Goal: Transaction & Acquisition: Purchase product/service

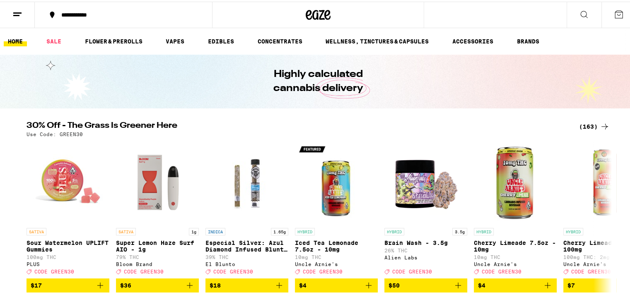
click at [579, 11] on icon at bounding box center [584, 13] width 10 height 10
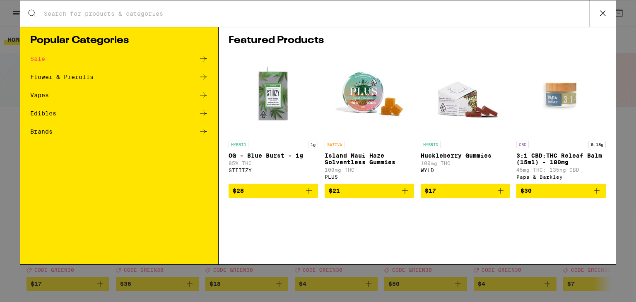
click at [9, 96] on div "Search for Products Popular Categories Sale Flower & Prerolls Vapes Edibles Bra…" at bounding box center [318, 151] width 636 height 302
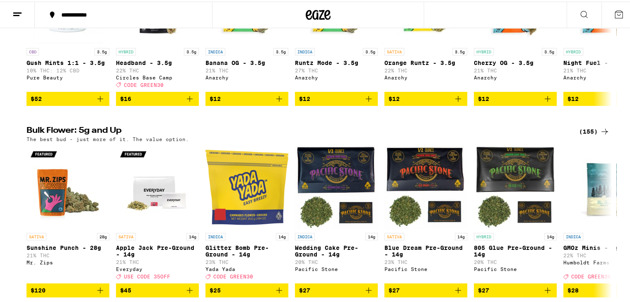
scroll to position [814, 0]
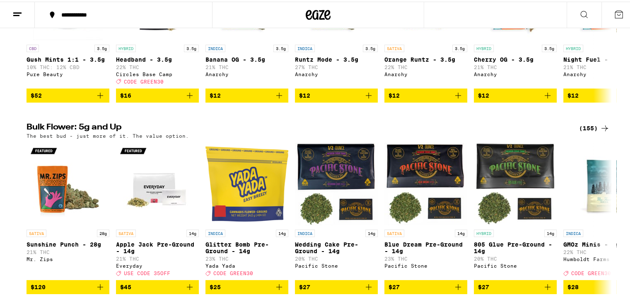
click at [586, 132] on div "(155)" at bounding box center [594, 127] width 31 height 10
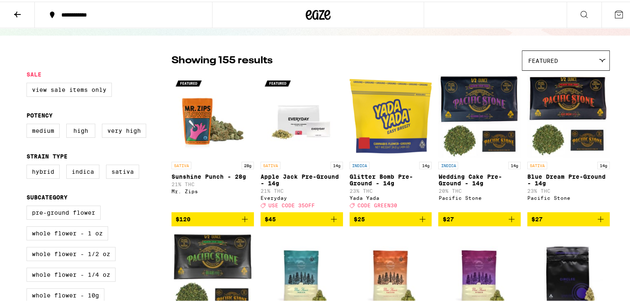
scroll to position [37, 0]
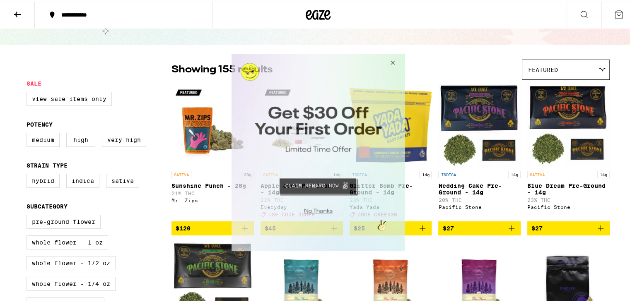
click at [391, 62] on button "Close Modal" at bounding box center [391, 64] width 22 height 20
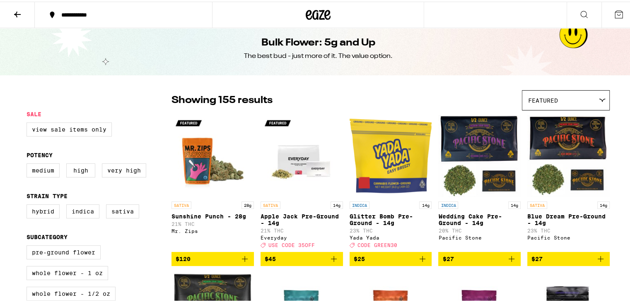
scroll to position [107, 0]
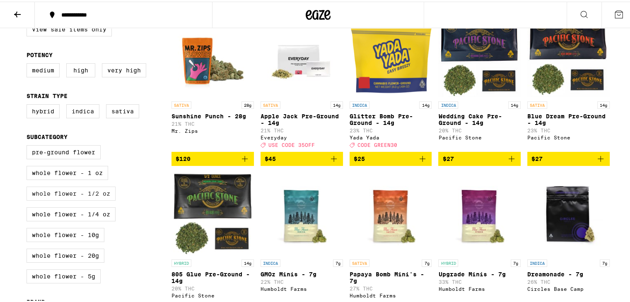
click at [98, 199] on label "Whole Flower - 1/2 oz" at bounding box center [71, 192] width 89 height 14
click at [29, 145] on input "Whole Flower - 1/2 oz" at bounding box center [28, 145] width 0 height 0
checkbox input "true"
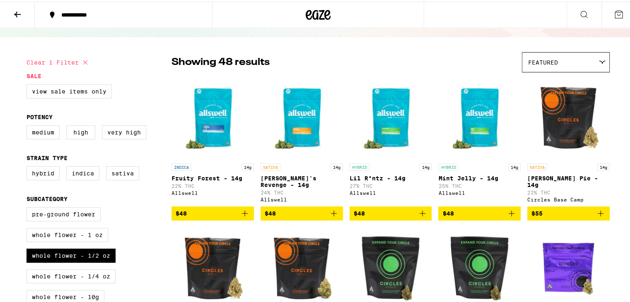
scroll to position [46, 0]
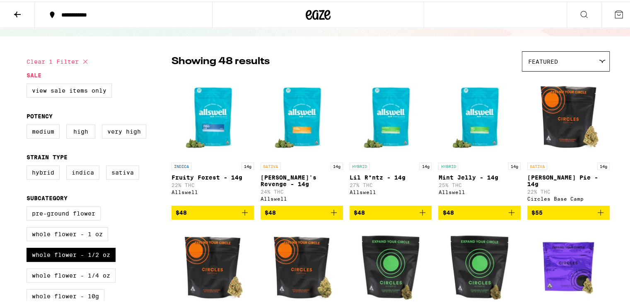
click at [528, 59] on span "Featured" at bounding box center [543, 60] width 30 height 7
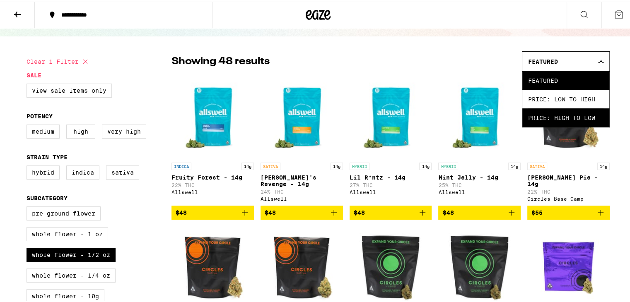
click at [534, 116] on span "Price: High to Low" at bounding box center [565, 116] width 75 height 19
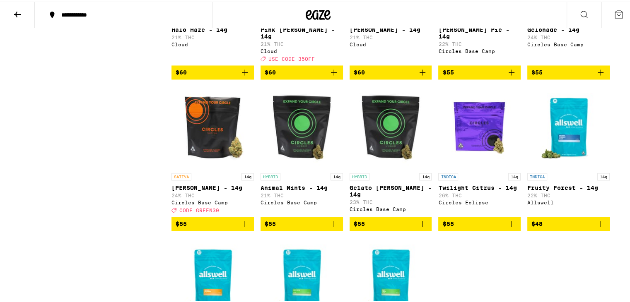
scroll to position [1244, 0]
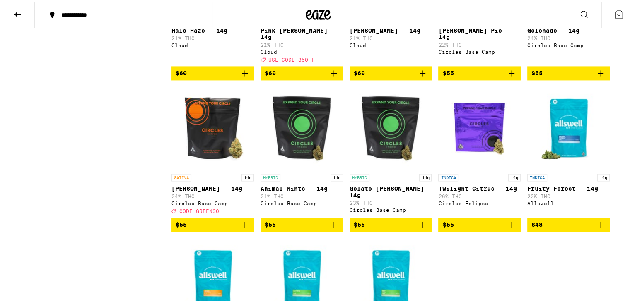
click at [108, 10] on button "**********" at bounding box center [123, 13] width 177 height 25
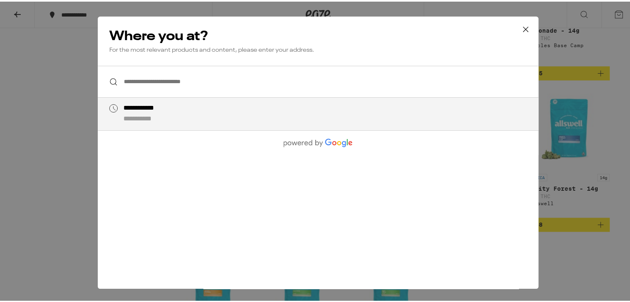
click at [142, 82] on input "**********" at bounding box center [318, 80] width 441 height 32
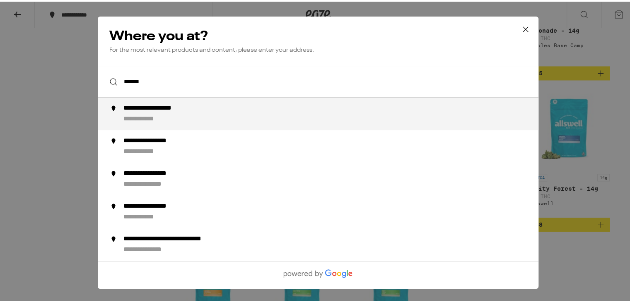
click at [153, 113] on div "**********" at bounding box center [334, 112] width 423 height 19
type input "**********"
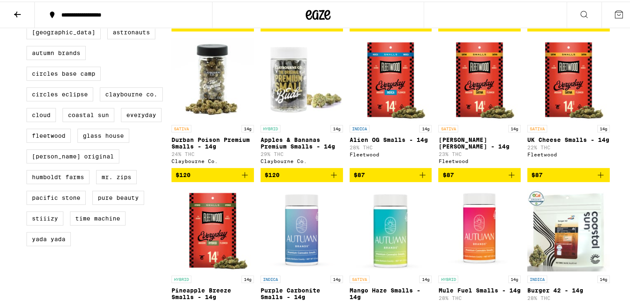
scroll to position [392, 0]
click at [104, 141] on label "Glass House" at bounding box center [103, 134] width 52 height 14
click at [29, 5] on input "Glass House" at bounding box center [28, 4] width 0 height 0
checkbox input "true"
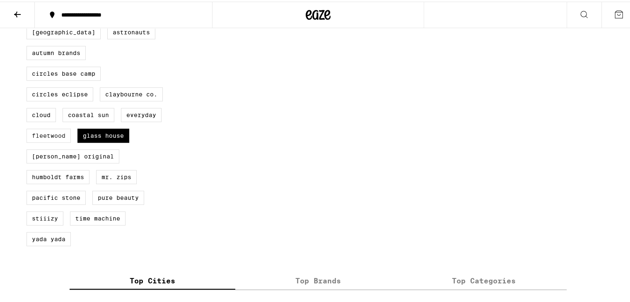
click at [58, 141] on label "Fleetwood" at bounding box center [49, 134] width 44 height 14
click at [29, 5] on input "Fleetwood" at bounding box center [28, 4] width 0 height 0
checkbox input "true"
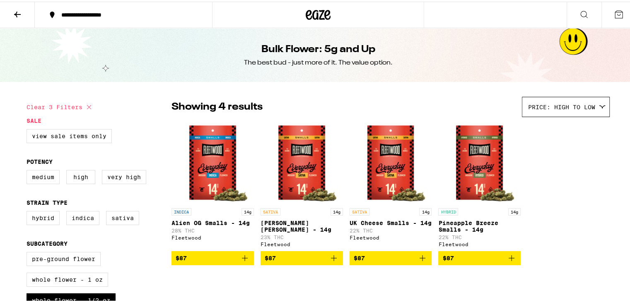
click at [86, 106] on icon at bounding box center [89, 106] width 10 height 10
checkbox input "false"
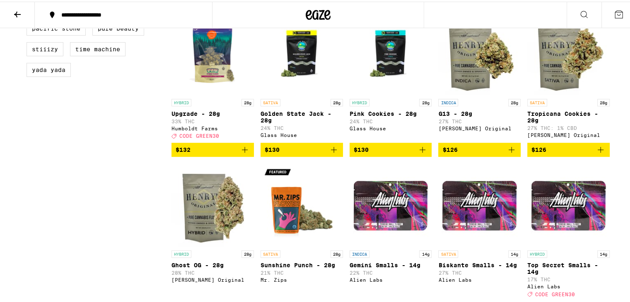
scroll to position [568, 0]
